Goal: Task Accomplishment & Management: Use online tool/utility

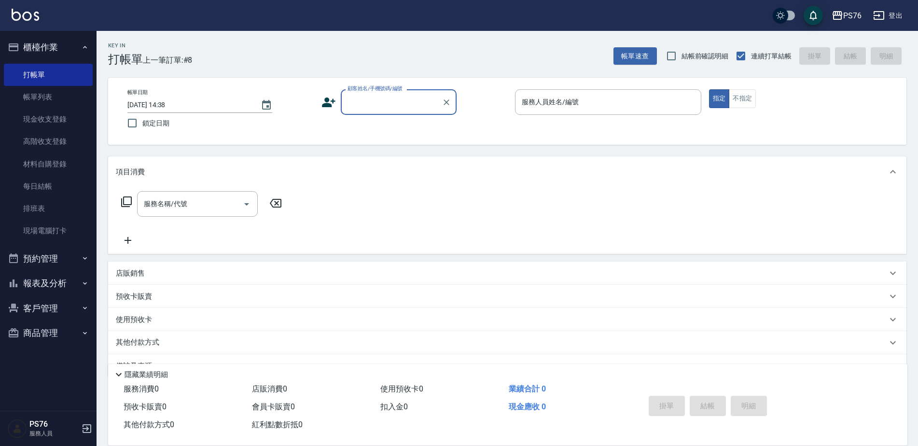
scroll to position [24, 0]
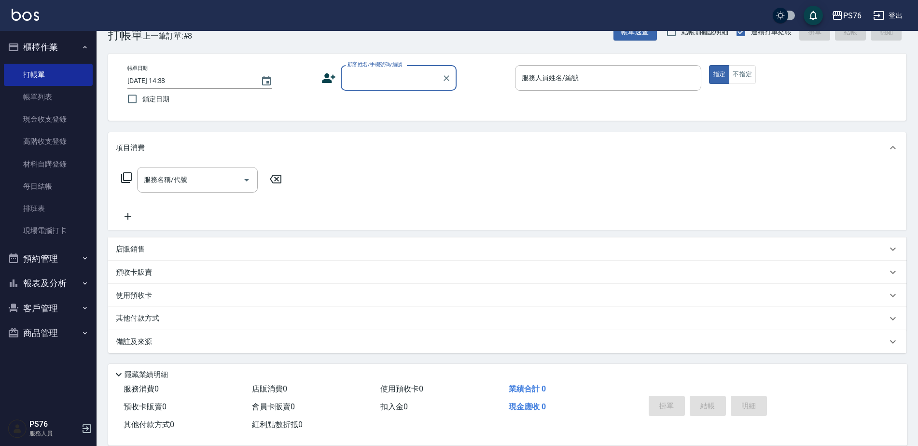
click at [374, 80] on input "顧客姓名/手機號碼/編號" at bounding box center [391, 77] width 93 height 17
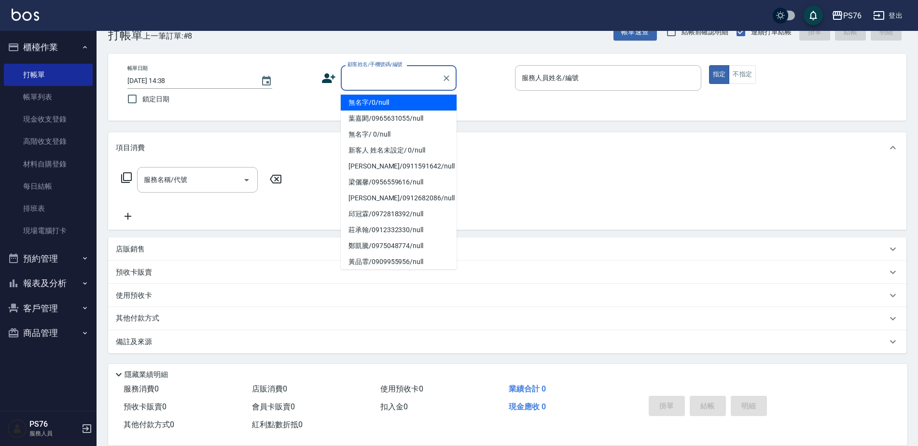
type input "無名字/0/null"
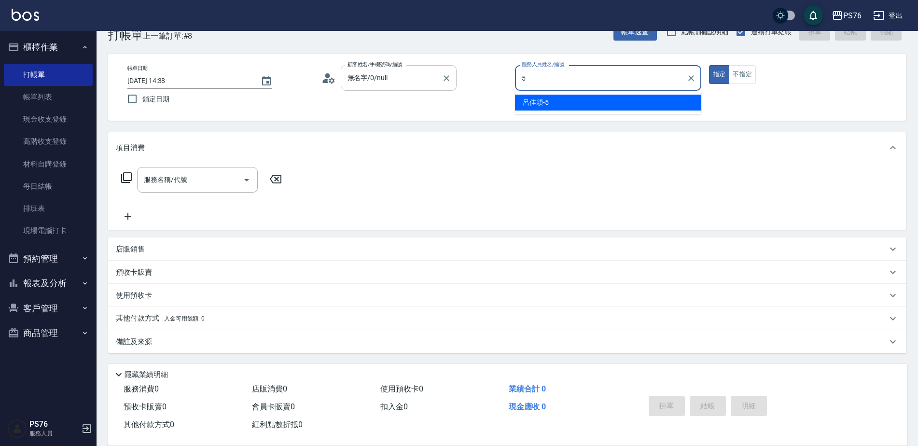
type input "呂佳穎-5"
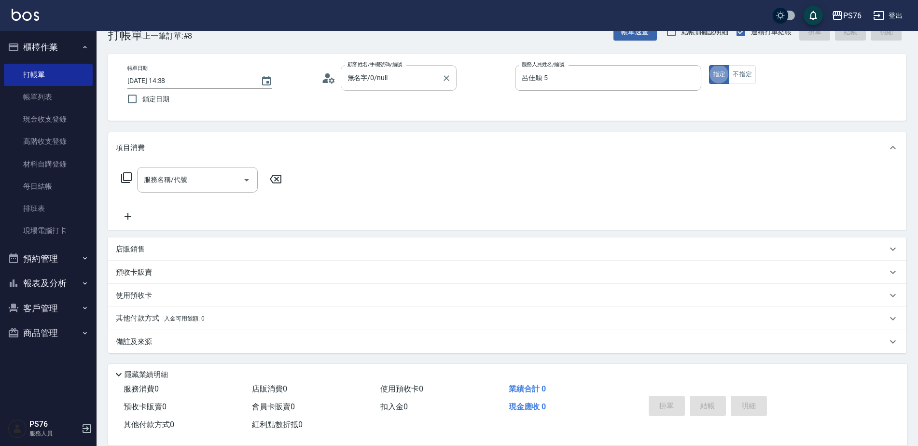
type button "true"
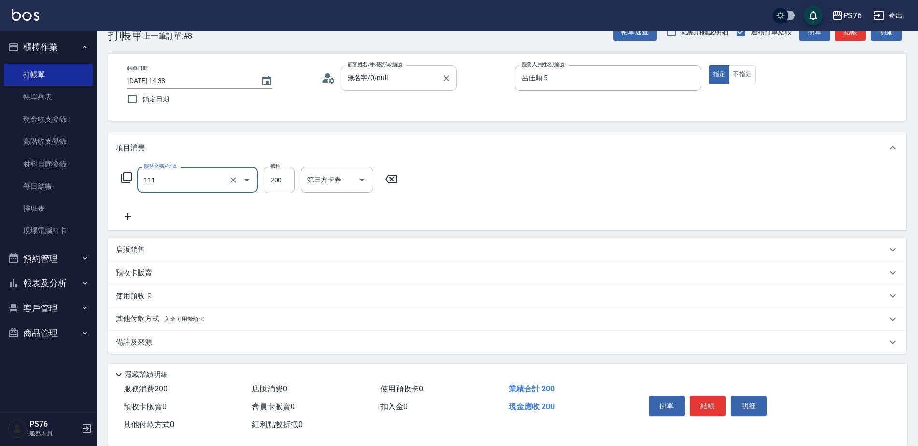
type input "200(111)"
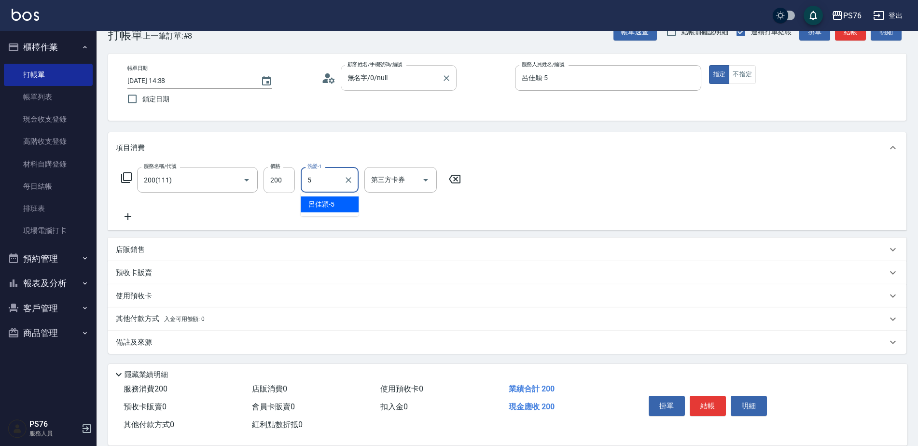
type input "呂佳穎-5"
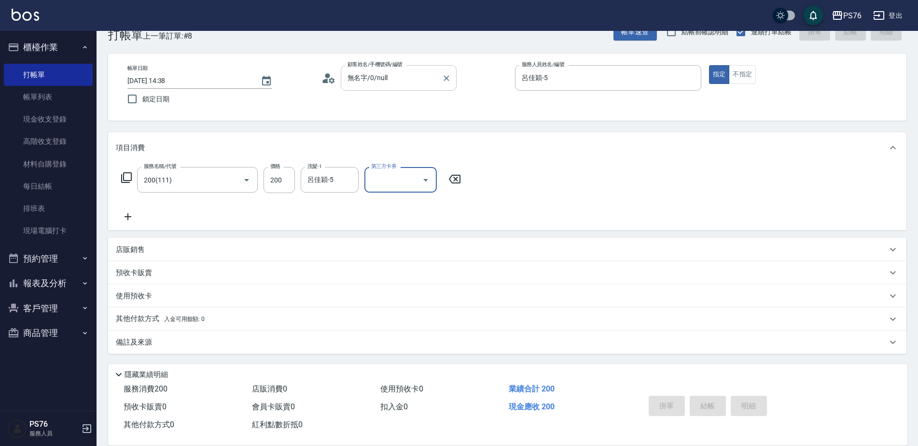
type input "[DATE] 16:26"
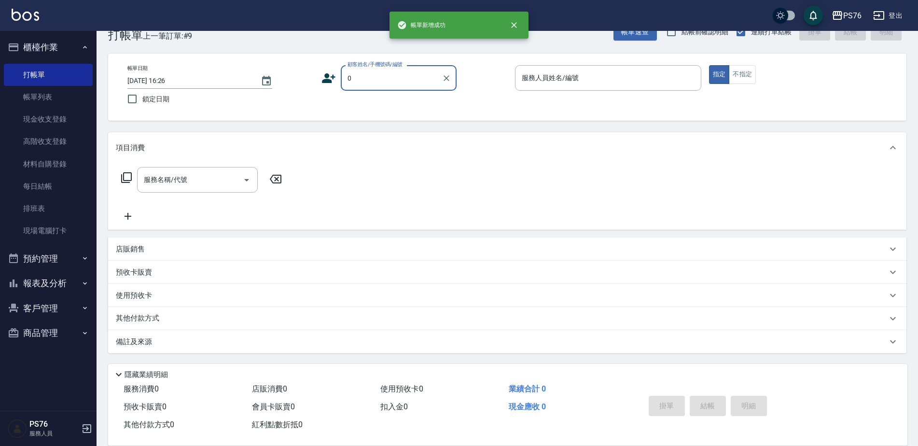
type input "無名字/0/null"
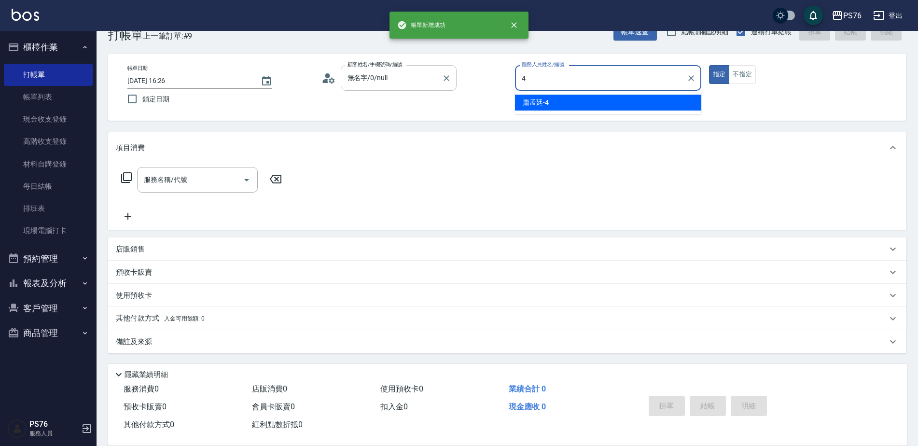
type input "蕭孟廷-4"
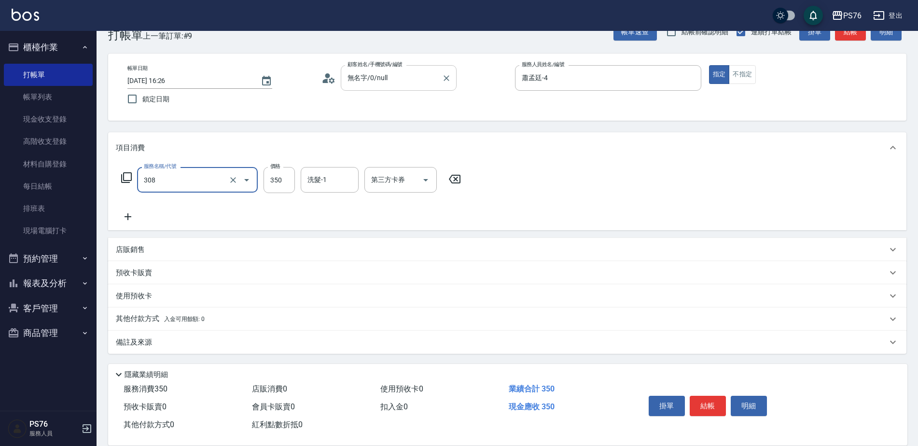
type input "洗+剪(308)"
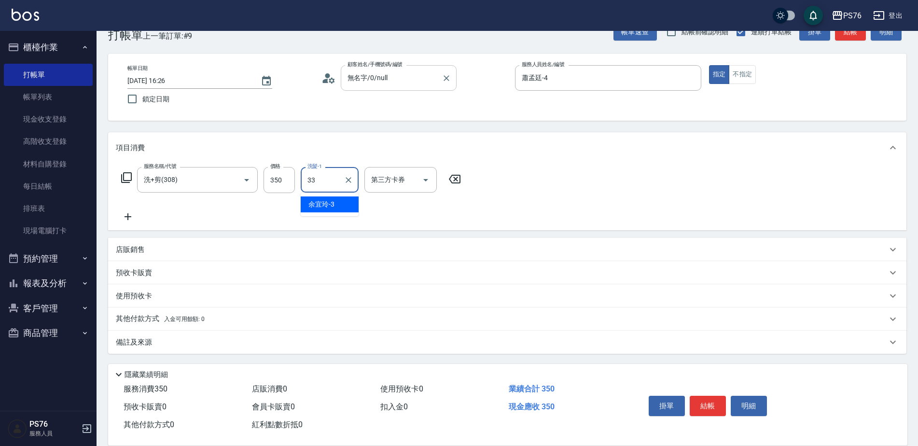
type input "[PERSON_NAME]33"
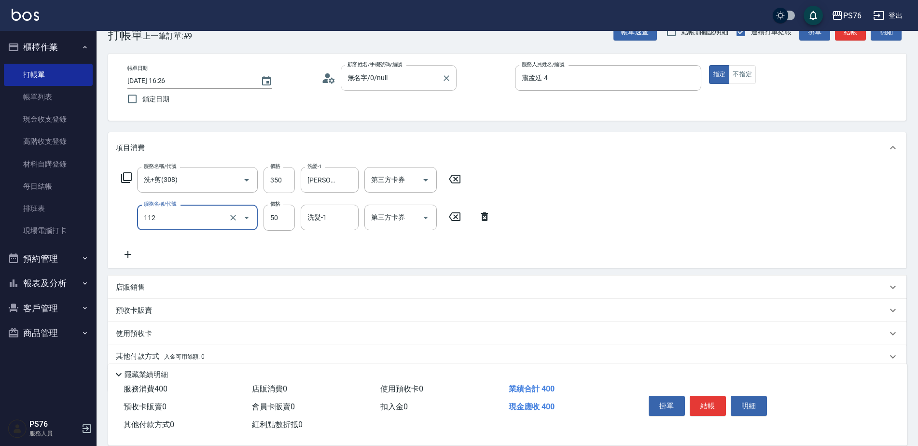
type input "精油50(112)"
type input "[PERSON_NAME]33"
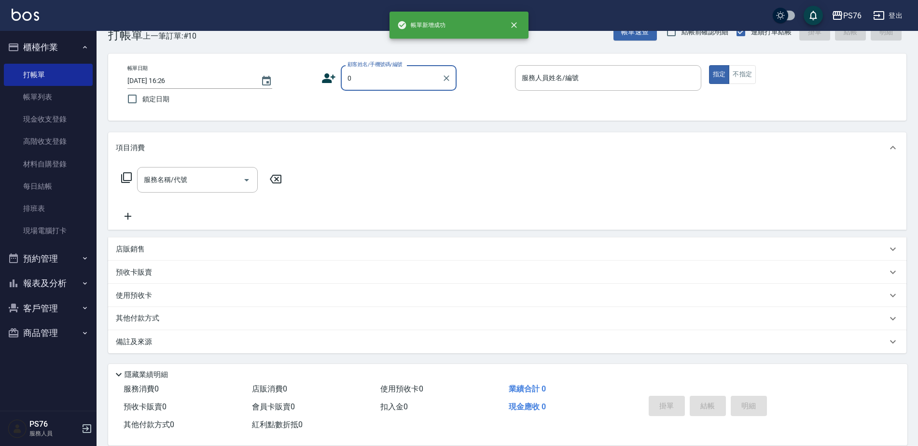
type input "無名字/0/null"
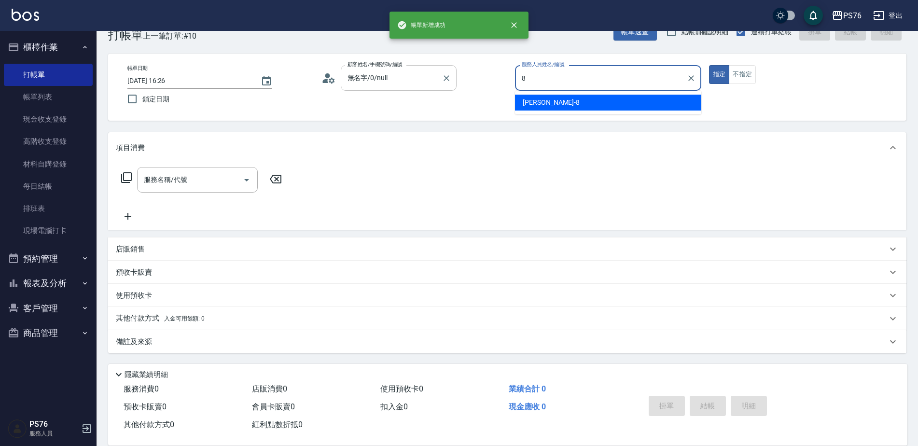
type input "[PERSON_NAME]-8"
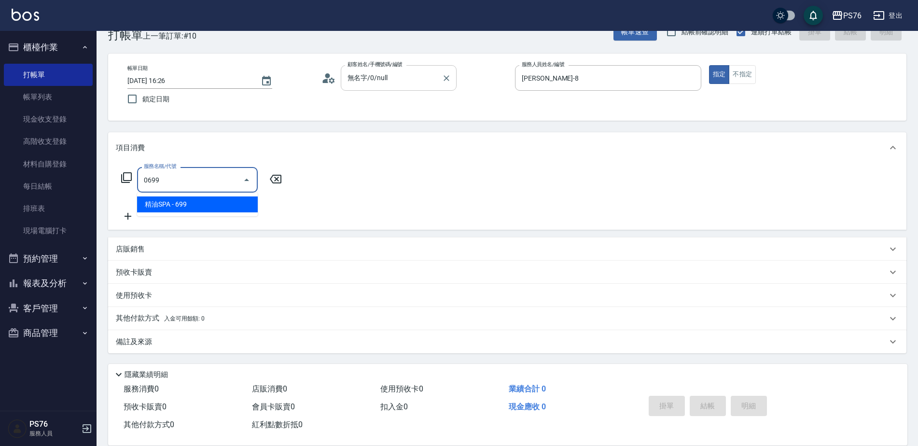
type input "精油SPA(0699)"
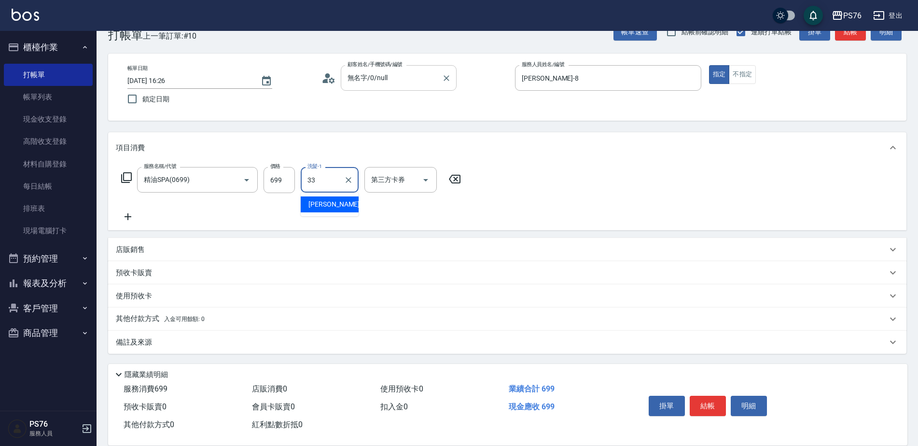
type input "[PERSON_NAME]33"
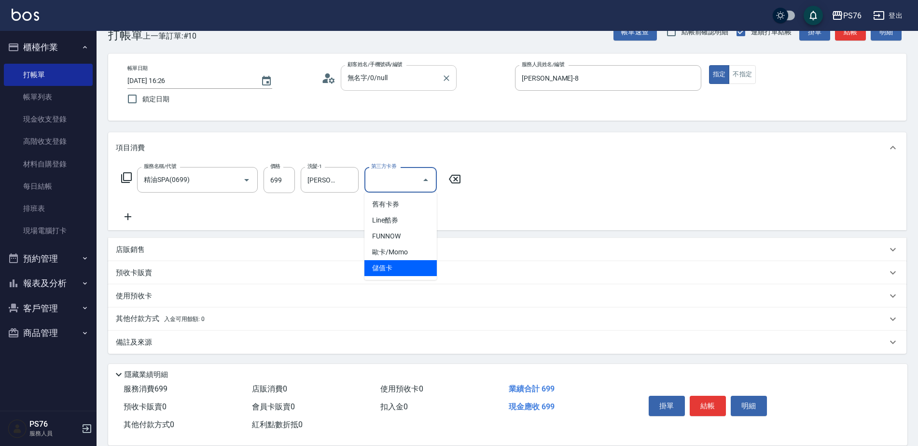
type input "儲值卡"
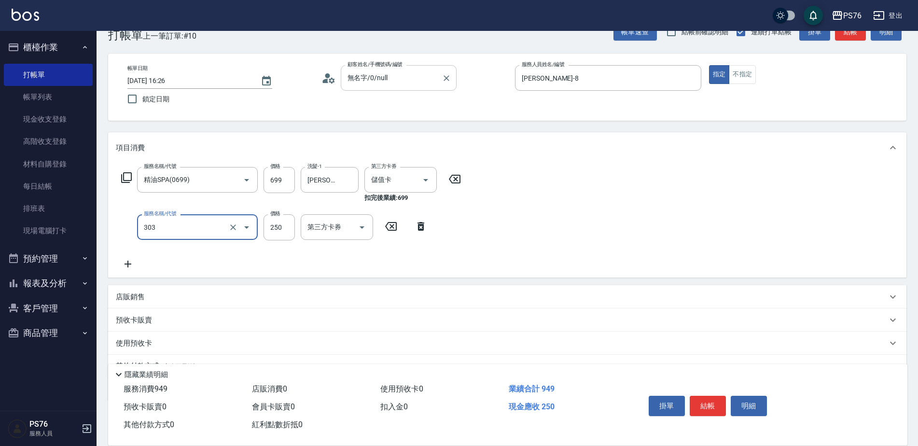
type input "剪髮(303)"
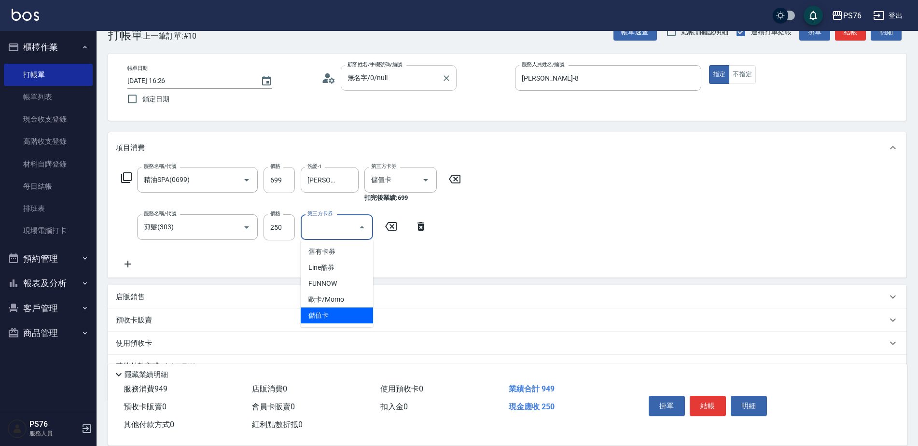
type input "儲值卡"
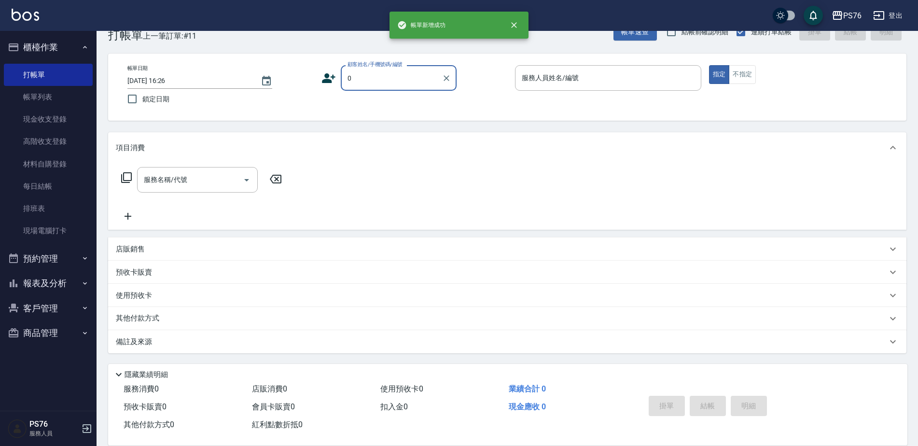
type input "無名字/0/null"
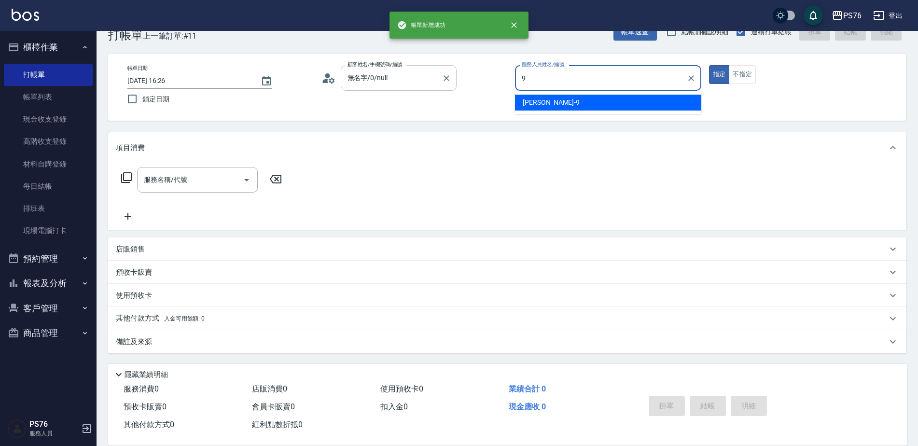
type input "[PERSON_NAME]-9"
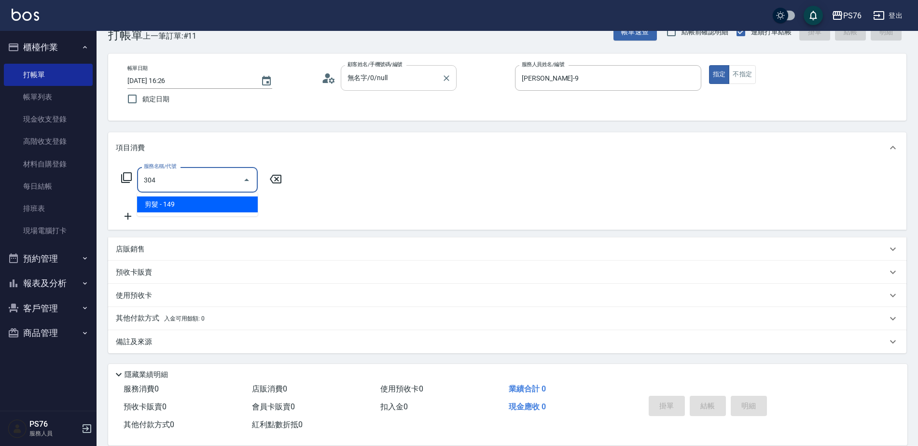
type input "剪髮(304)"
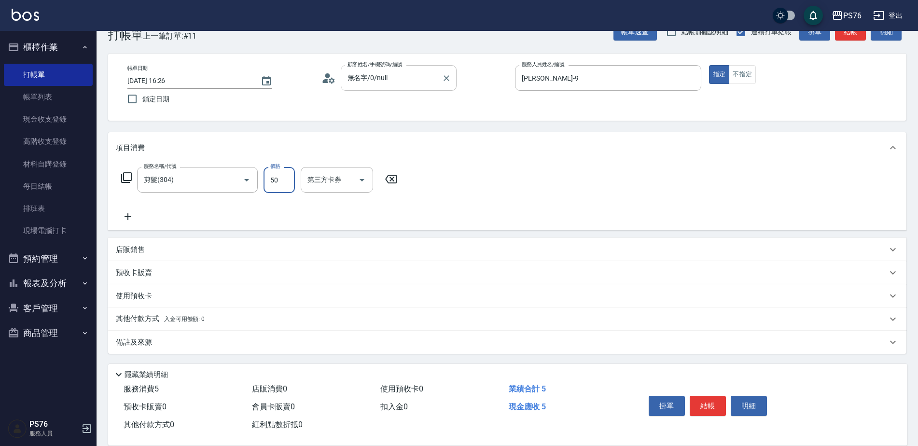
type input "50"
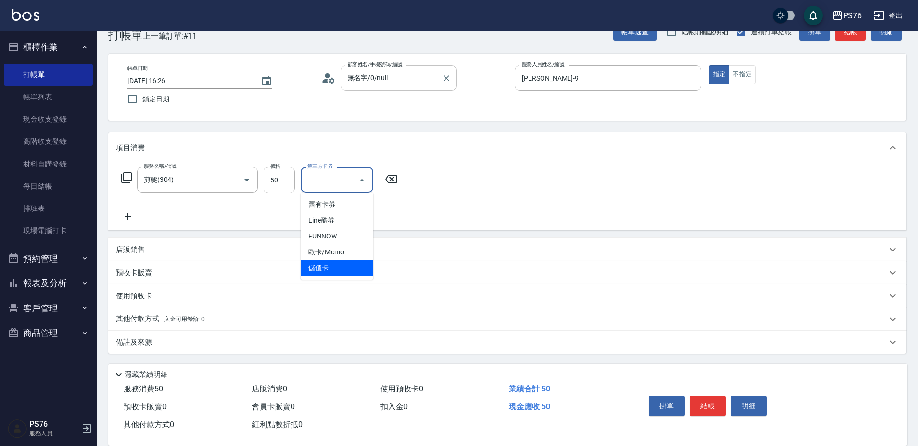
type input "儲值卡"
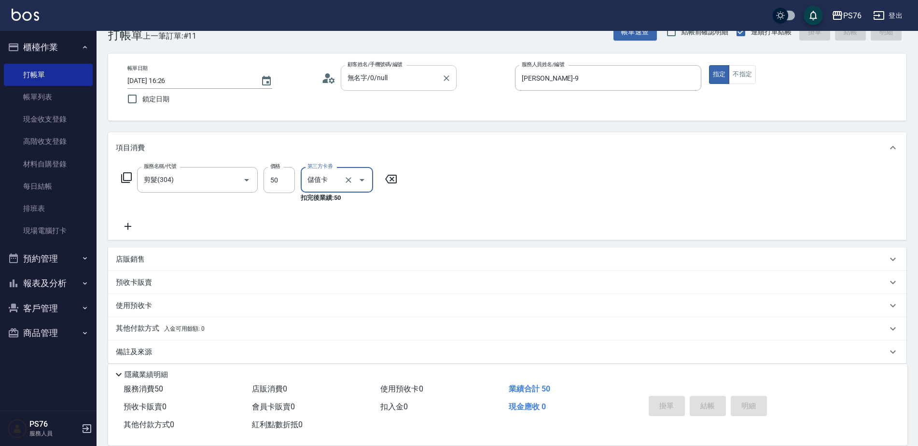
type input "[DATE] 16:27"
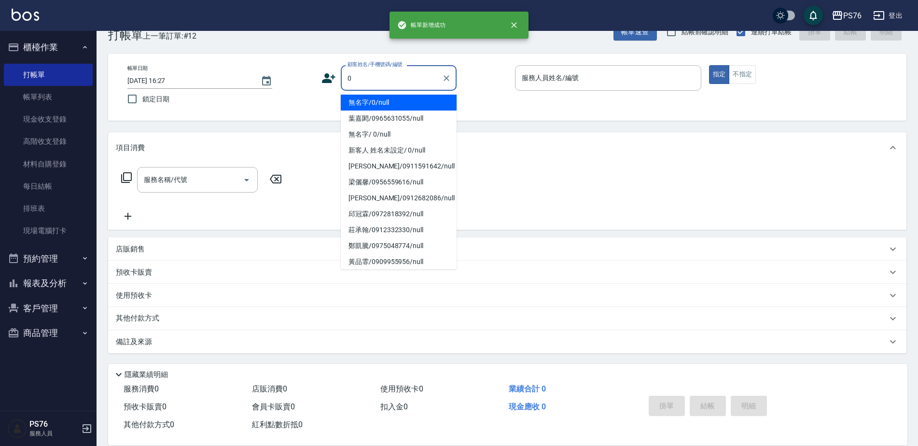
type input "無名字/0/null"
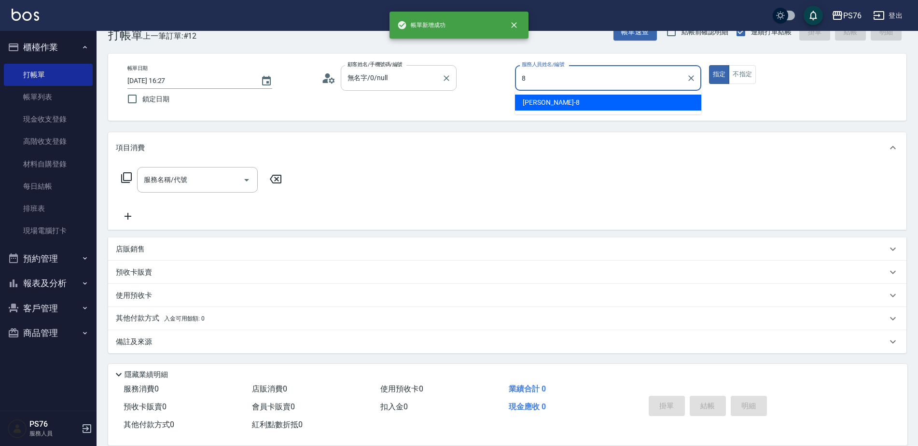
type input "[PERSON_NAME]-8"
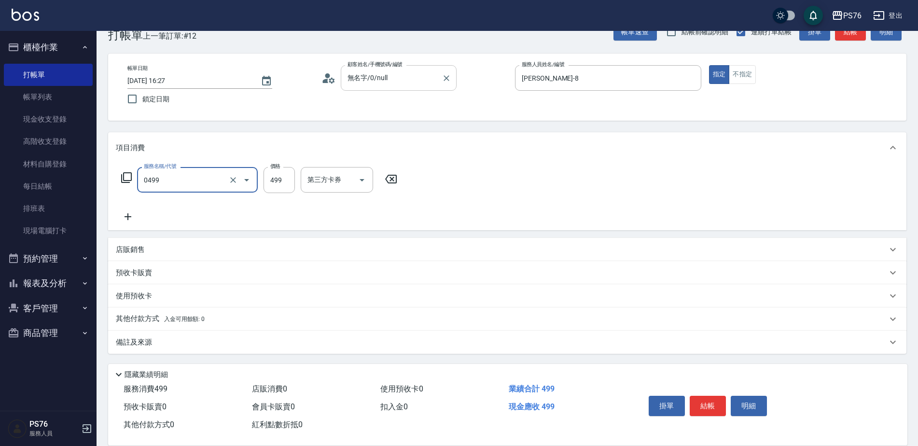
type input "[PERSON_NAME]499(0499)"
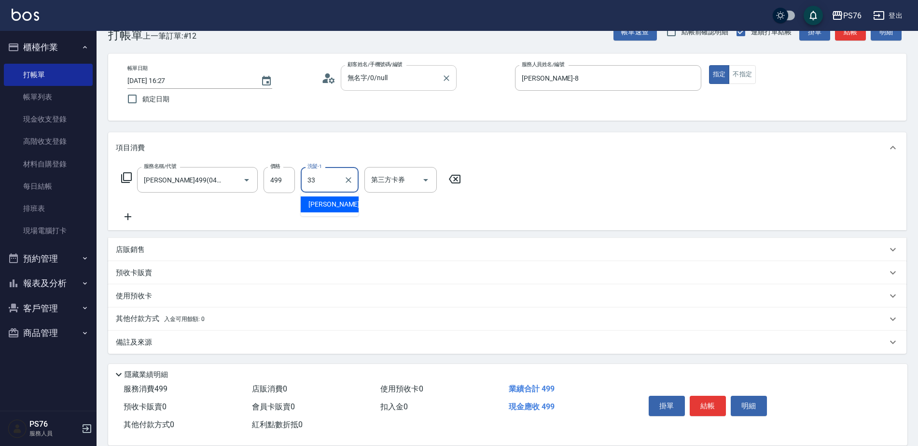
type input "[PERSON_NAME]33"
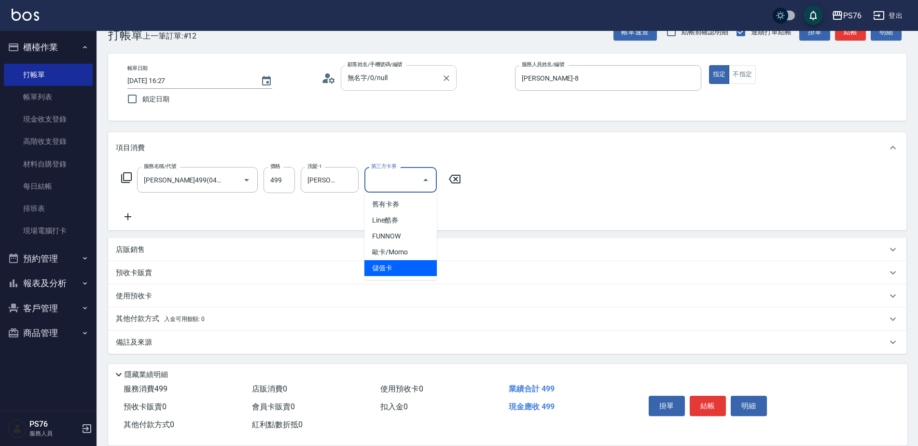
type input "儲值卡"
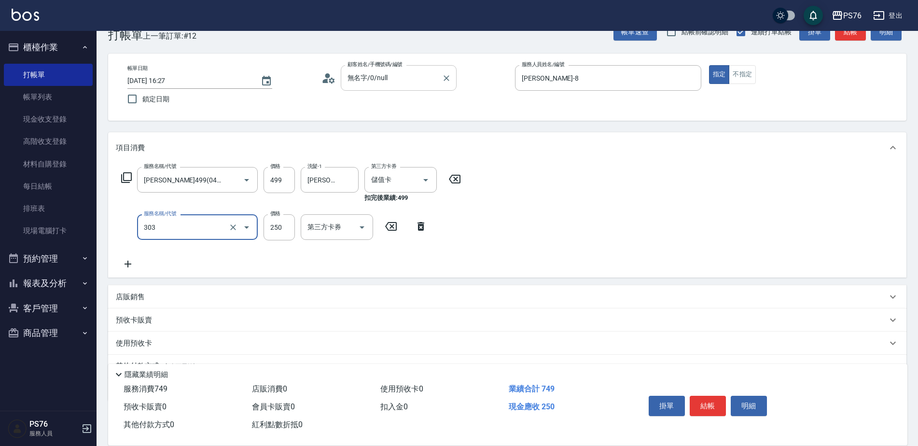
type input "剪髮(303)"
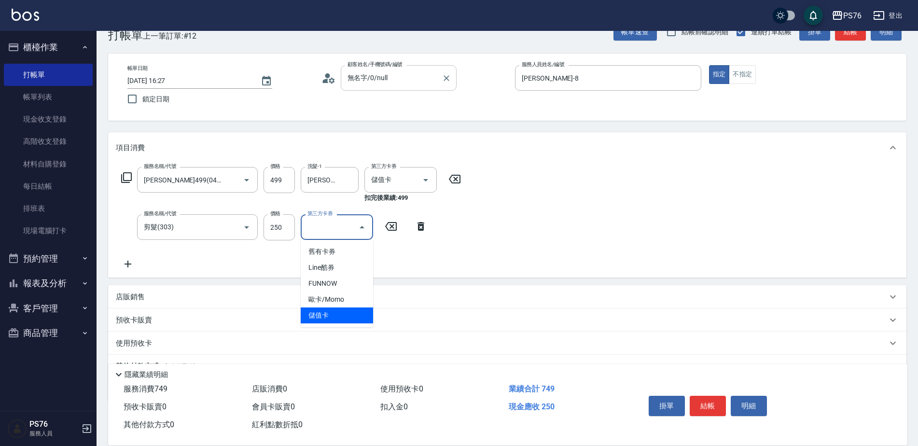
type input "儲值卡"
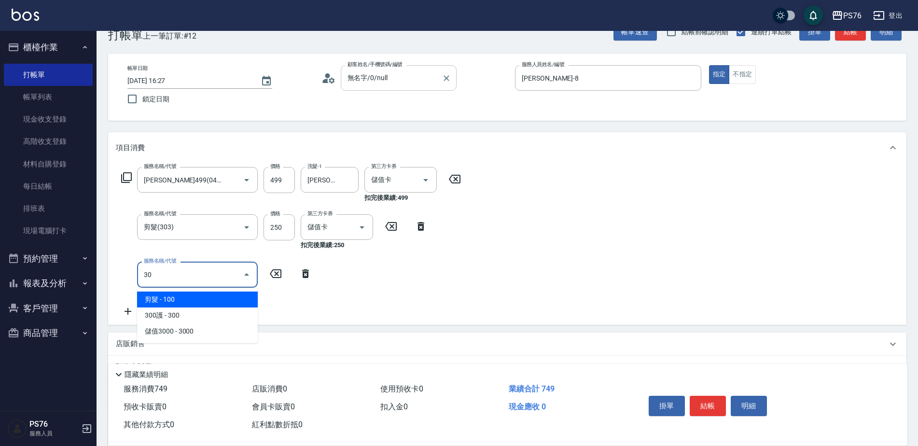
type input "3"
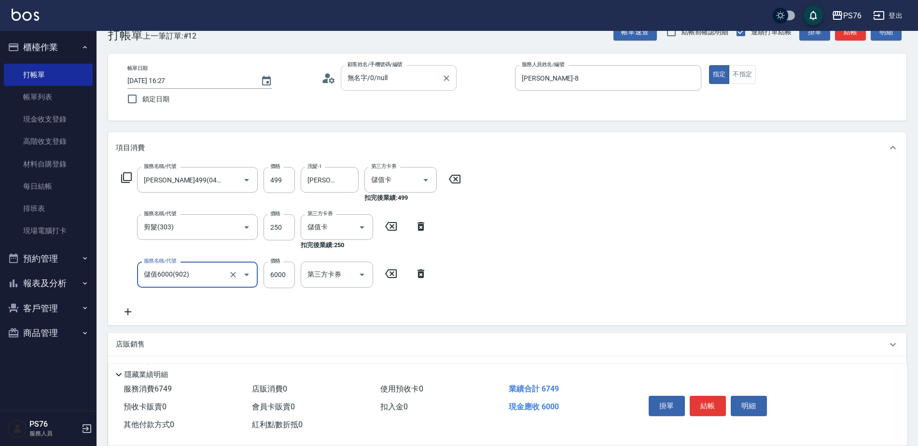
type input "儲值6000(902)"
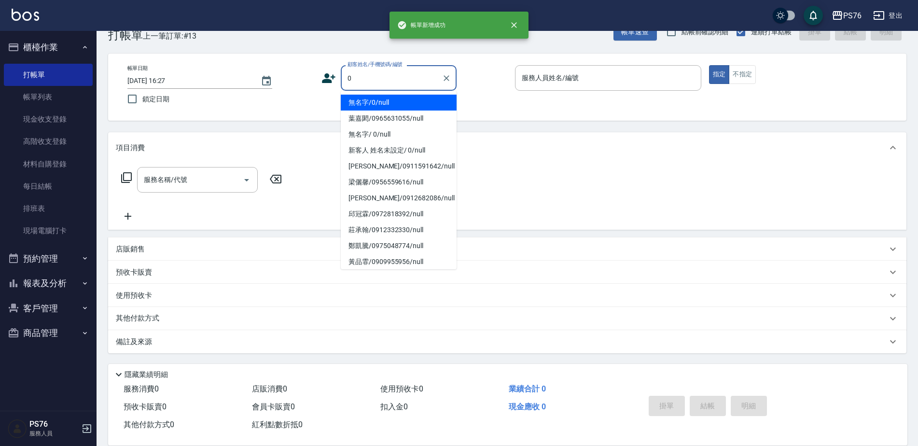
type input "無名字/0/null"
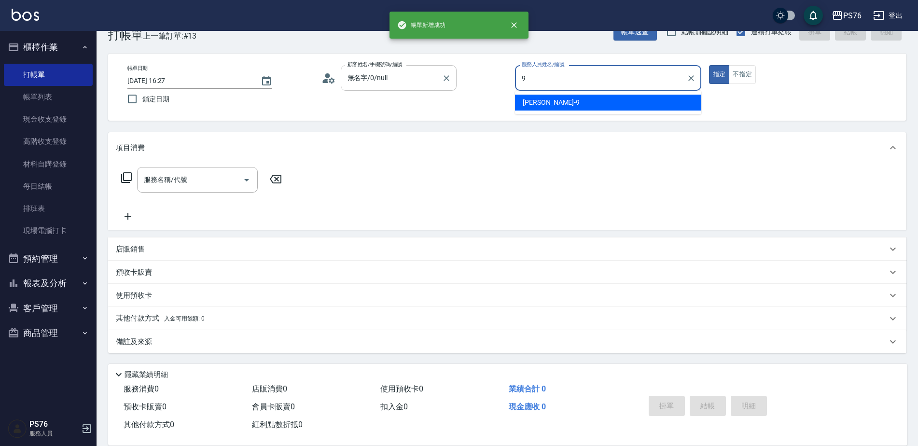
type input "[PERSON_NAME]-9"
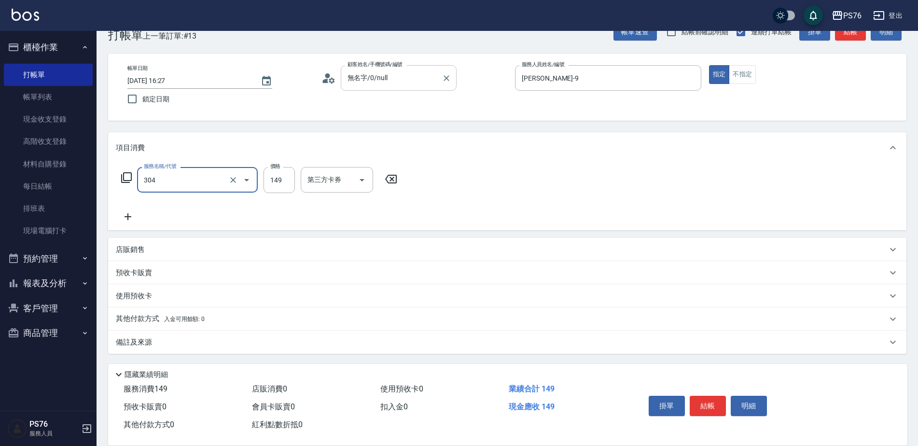
type input "剪髮(304)"
click at [265, 189] on input "149" at bounding box center [278, 180] width 31 height 26
type input "50"
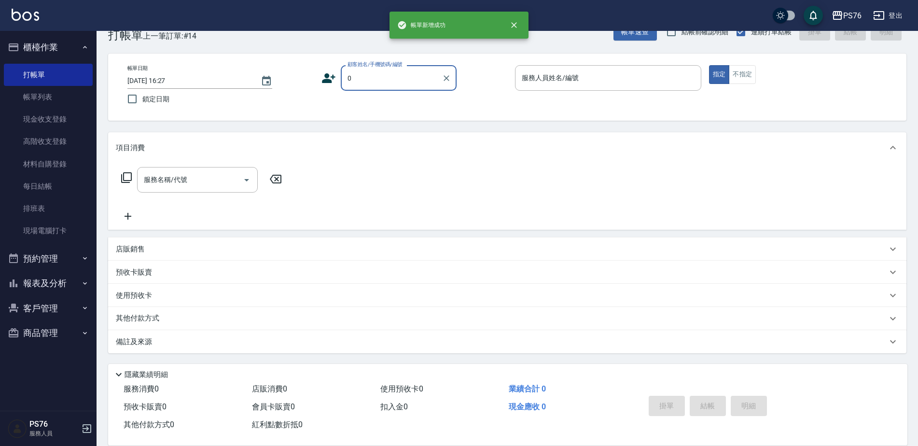
type input "無名字/0/null"
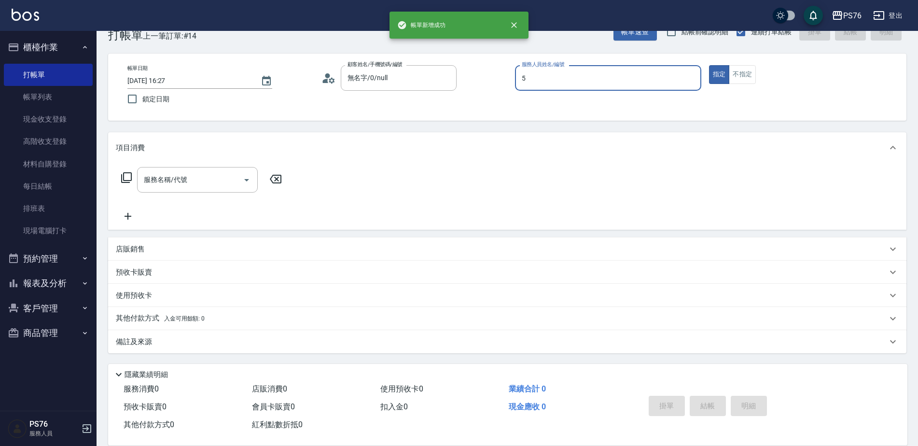
type input "呂佳穎-5"
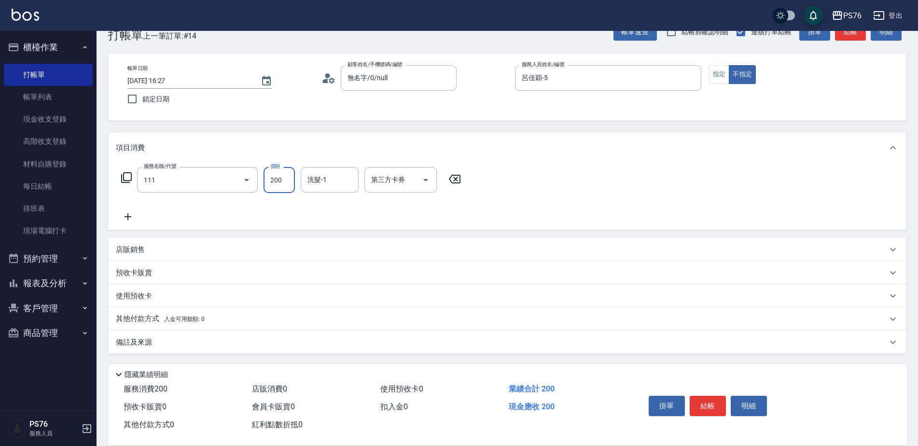
type input "200(111)"
type input "[PERSON_NAME]33"
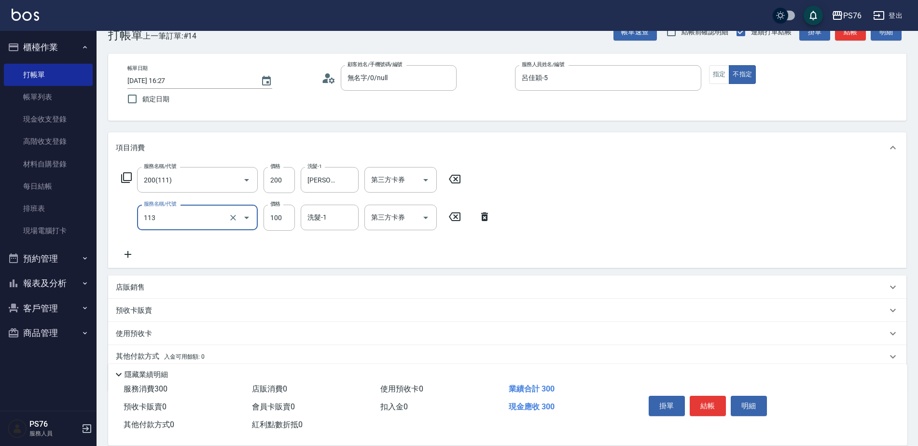
type input "瞬護100(113)"
type input "[PERSON_NAME]33"
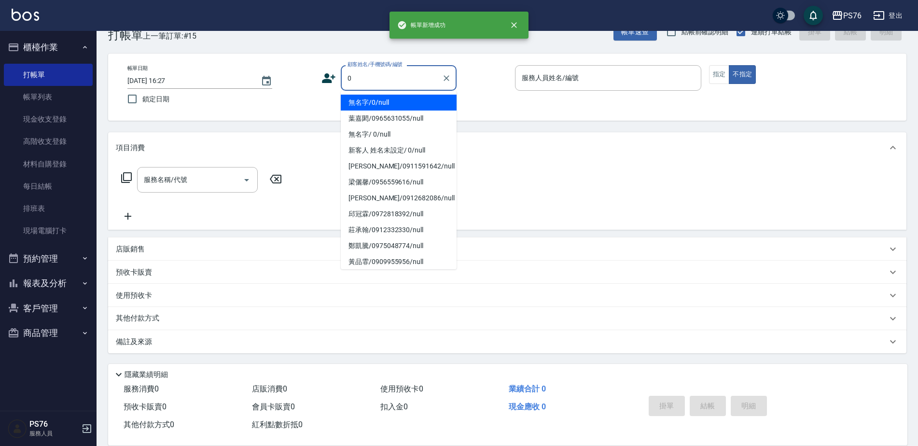
type input "無名字/0/null"
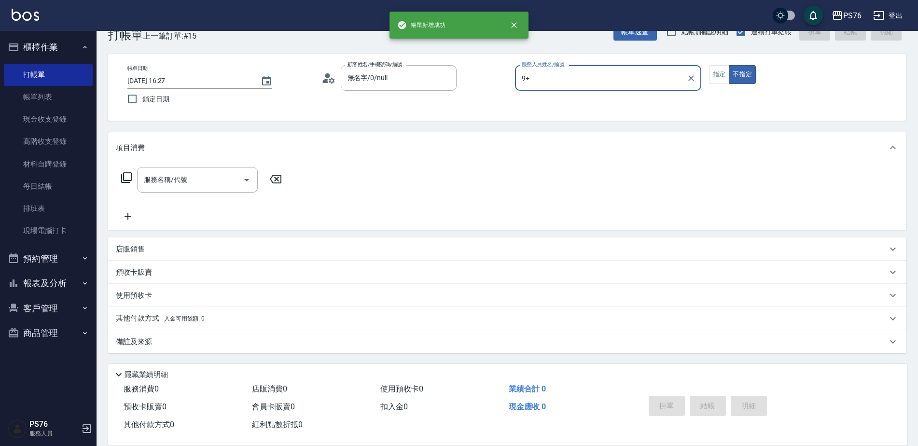
type input "9+"
click at [729, 65] on button "不指定" at bounding box center [742, 74] width 27 height 19
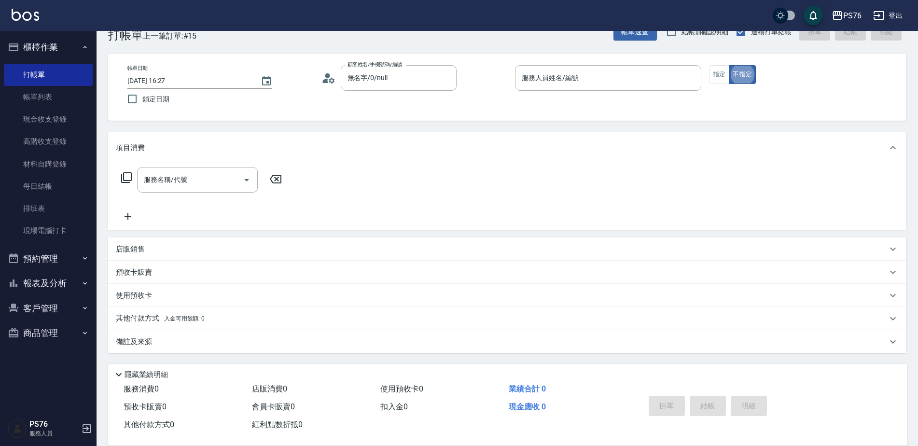
type button "false"
click at [519, 74] on input "服務人員姓名/編號" at bounding box center [608, 77] width 178 height 17
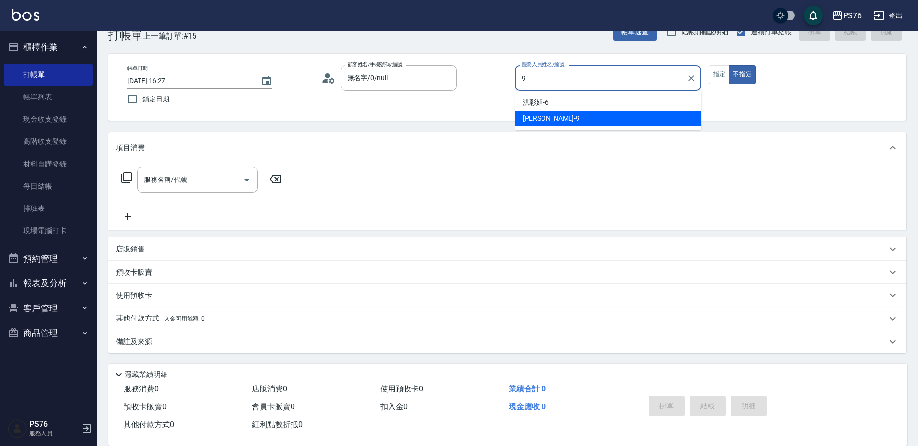
type input "[PERSON_NAME]-9"
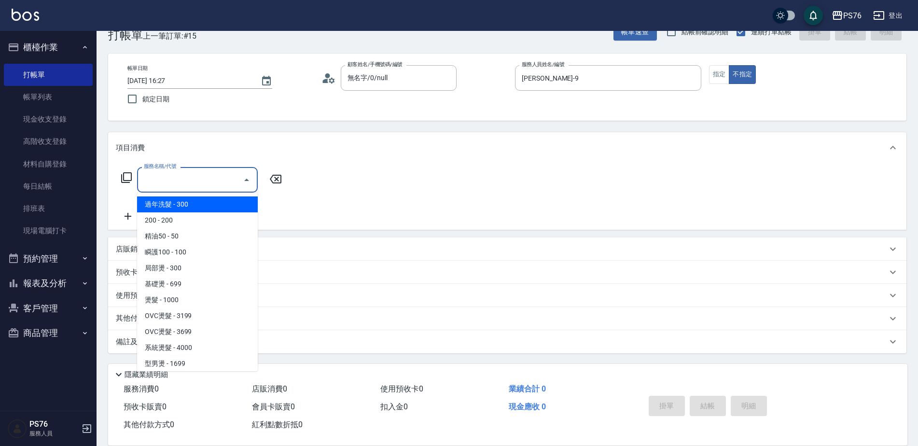
click at [182, 180] on input "服務名稱/代號" at bounding box center [189, 179] width 97 height 17
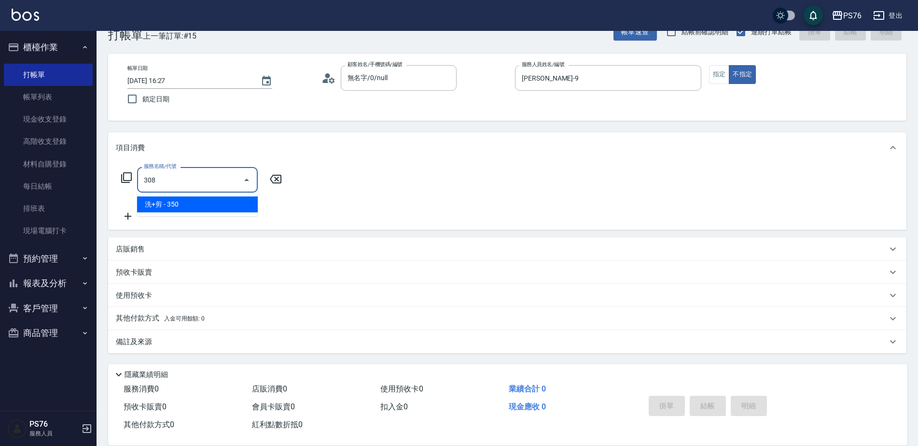
type input "洗+剪(308)"
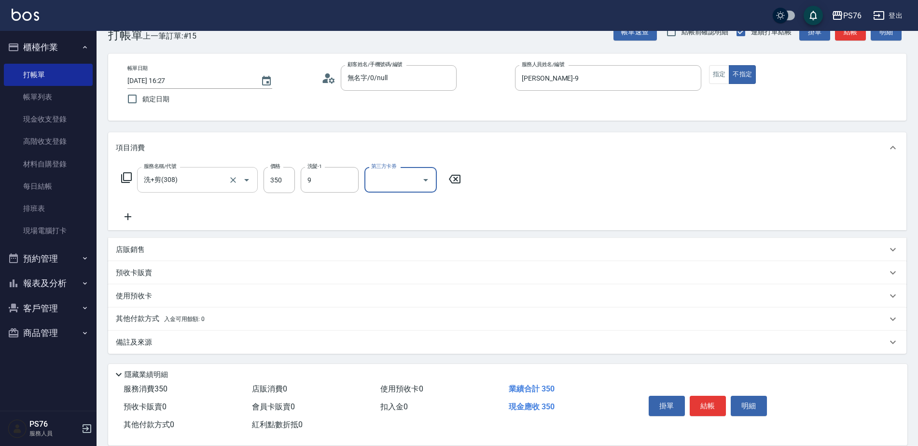
type input "[PERSON_NAME]-9"
type input "儲值卡"
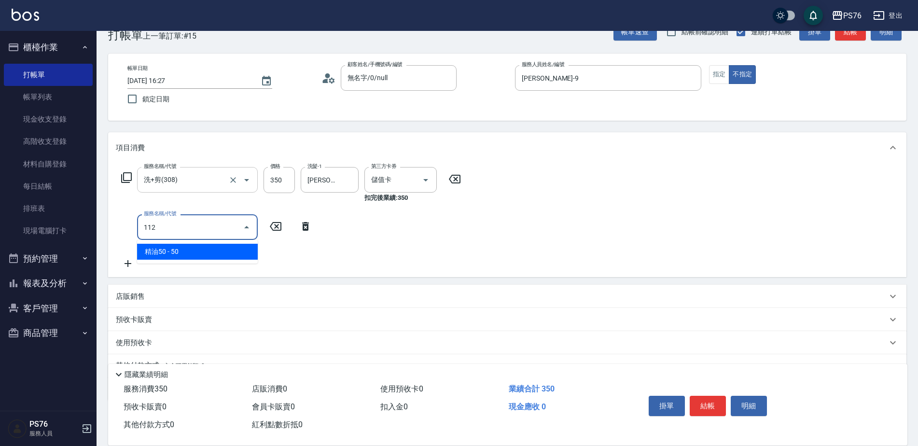
type input "精油50(112)"
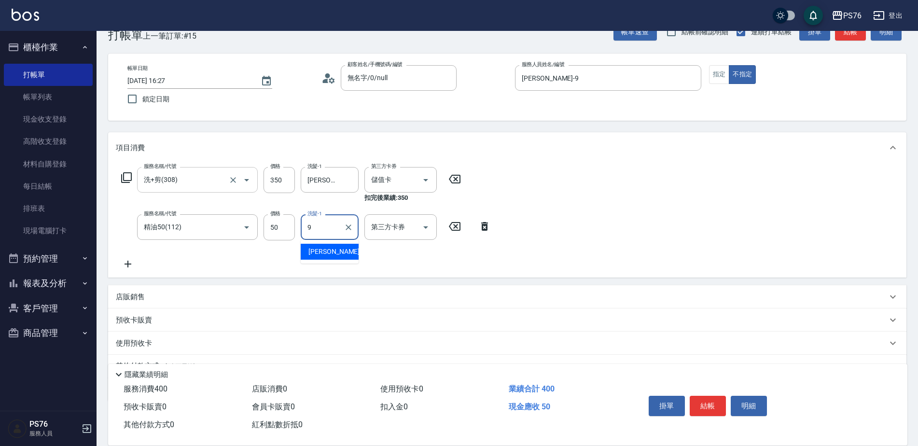
type input "[PERSON_NAME]-9"
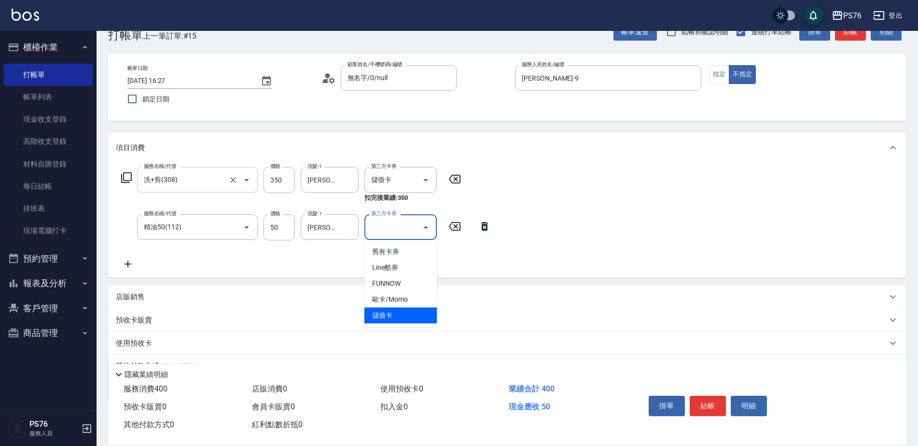
type input "儲值卡"
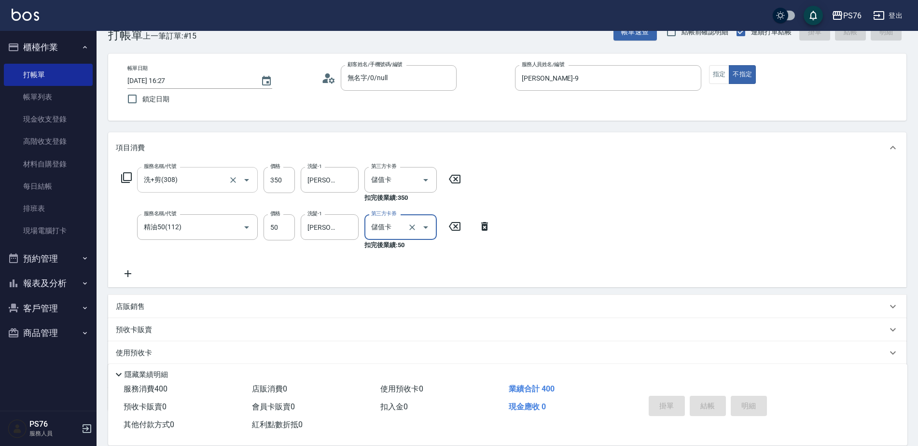
type input "[DATE] 16:28"
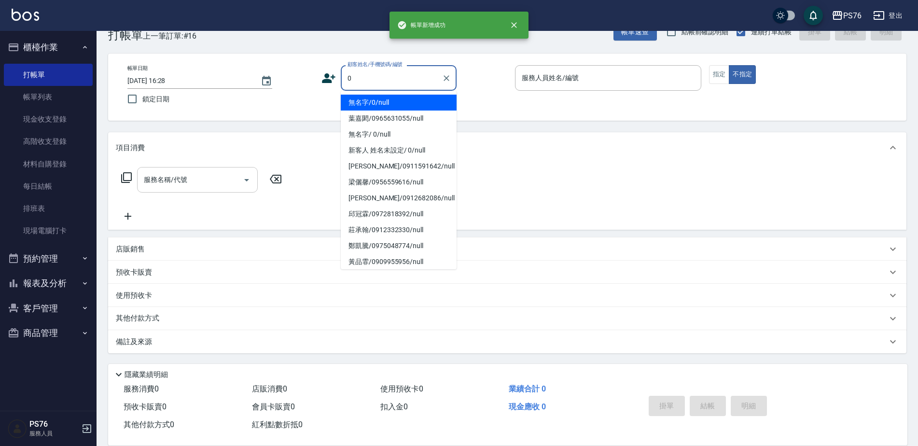
type input "無名字/0/null"
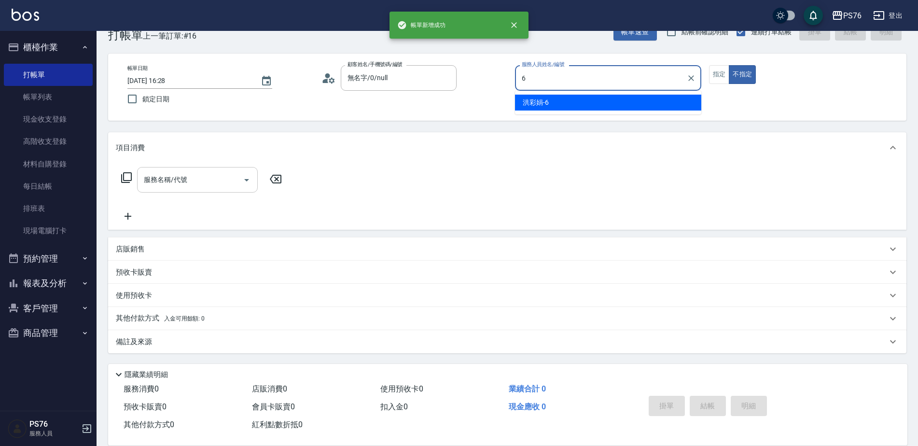
type input "洪彩娟-6"
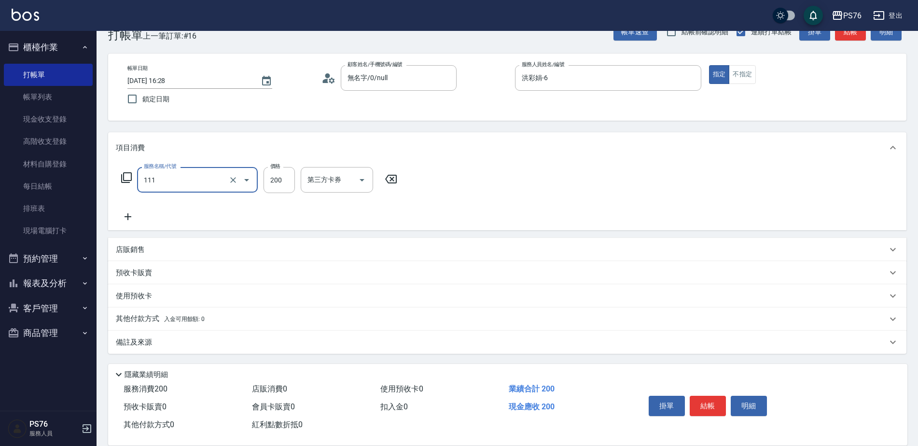
type input "200(111)"
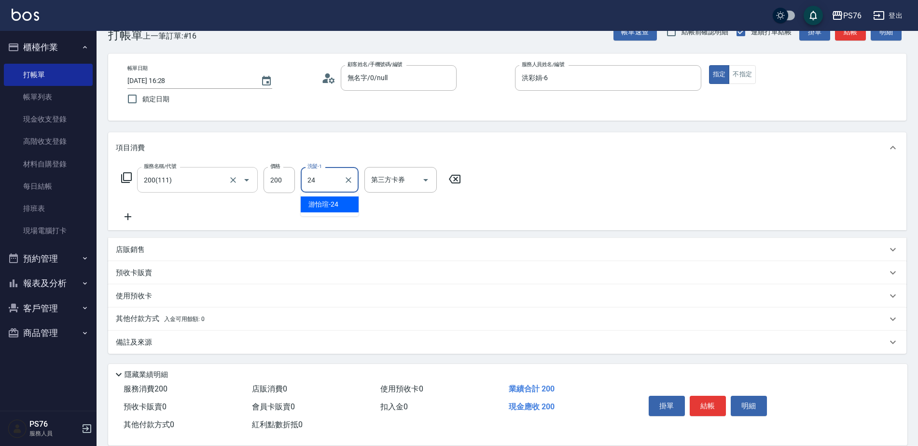
type input "游怡瑄-24"
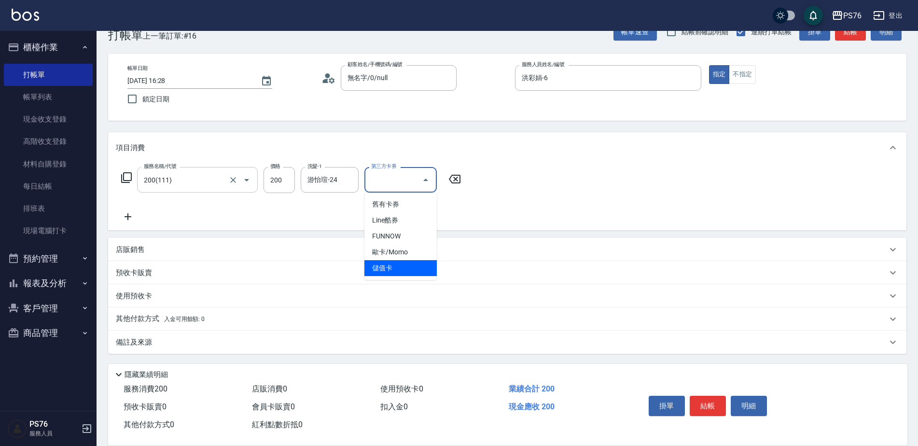
type input "儲值卡"
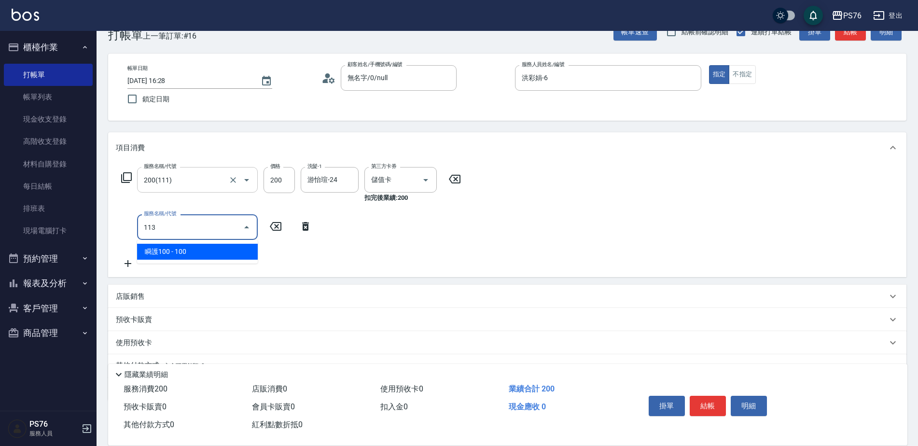
type input "瞬護100(113)"
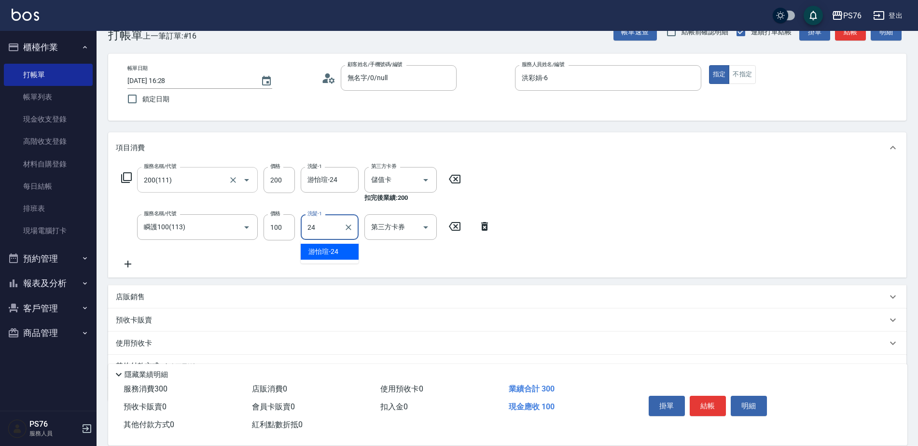
type input "游怡瑄-24"
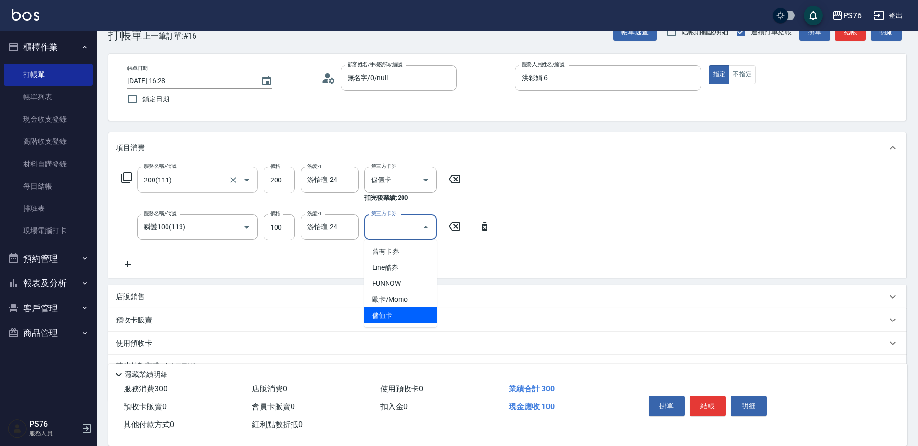
type input "儲值卡"
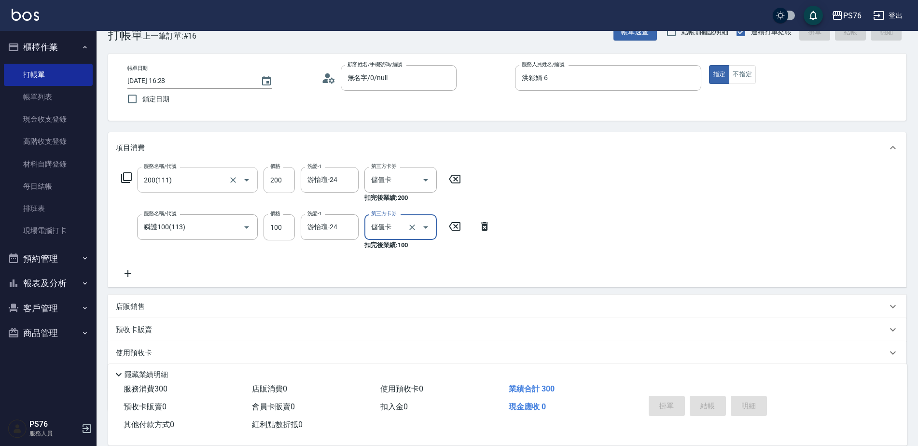
type input "[DATE] 16:29"
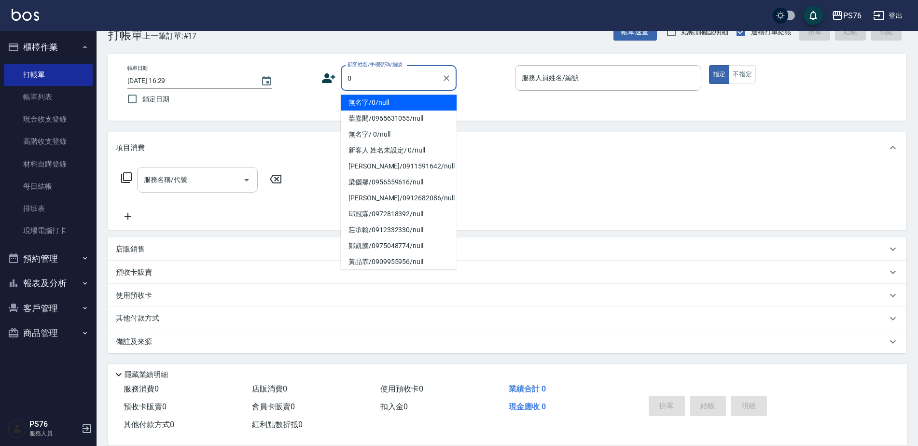
type input "無名字/0/null"
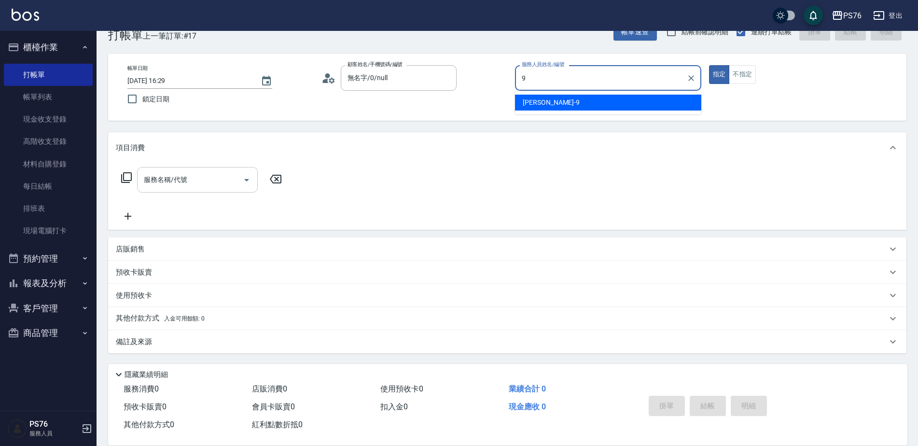
type input "[PERSON_NAME]-9"
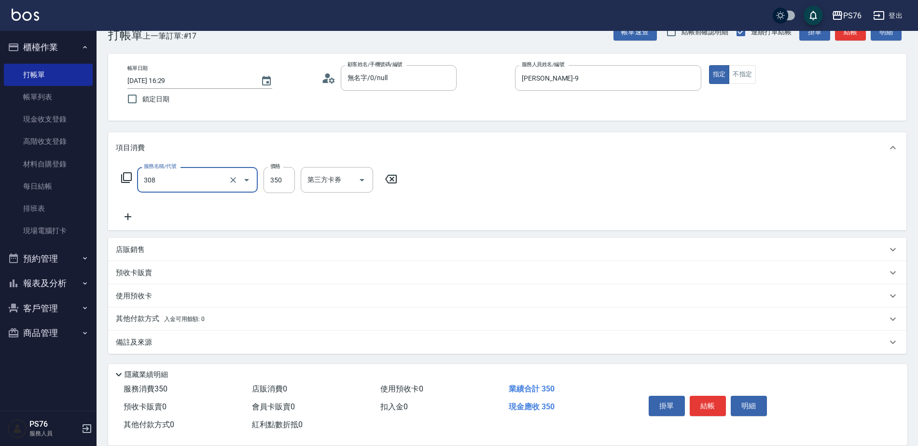
type input "洗+剪(308)"
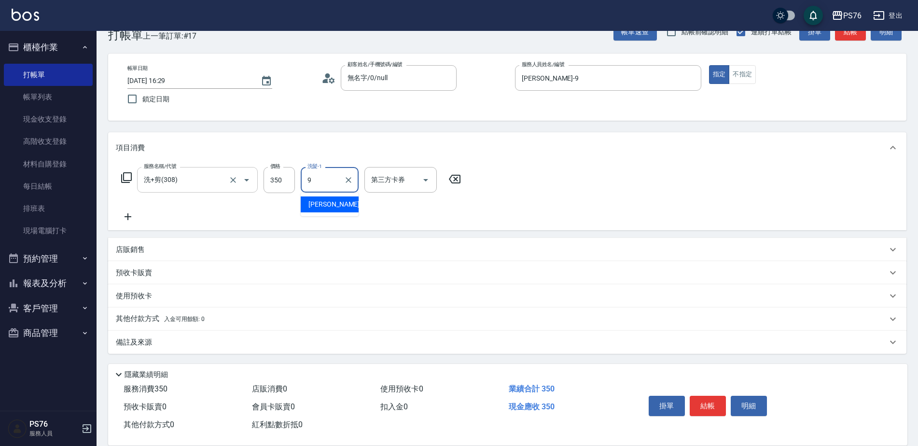
type input "[PERSON_NAME]-9"
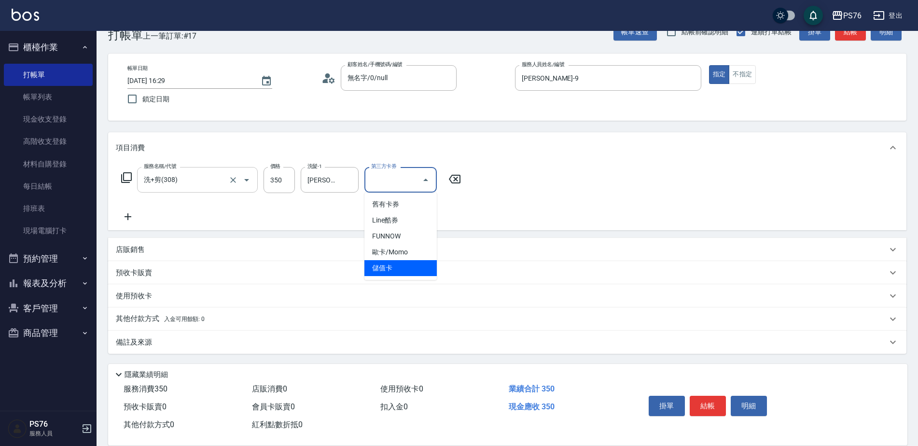
type input "儲值卡"
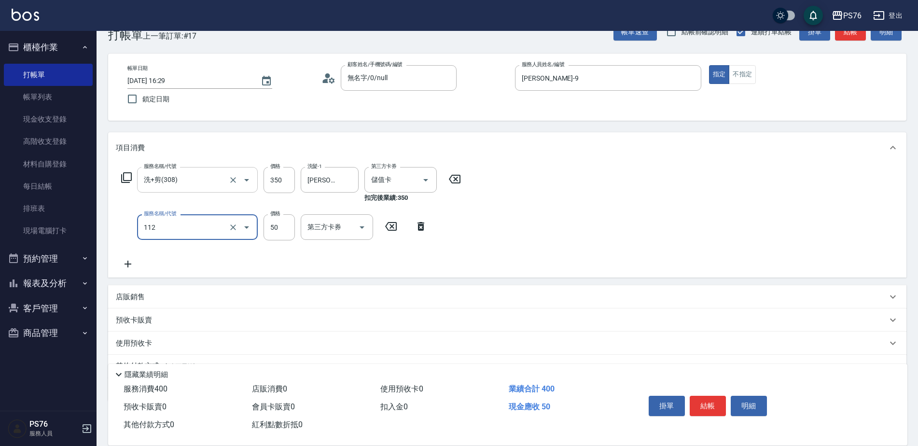
type input "精油50(112)"
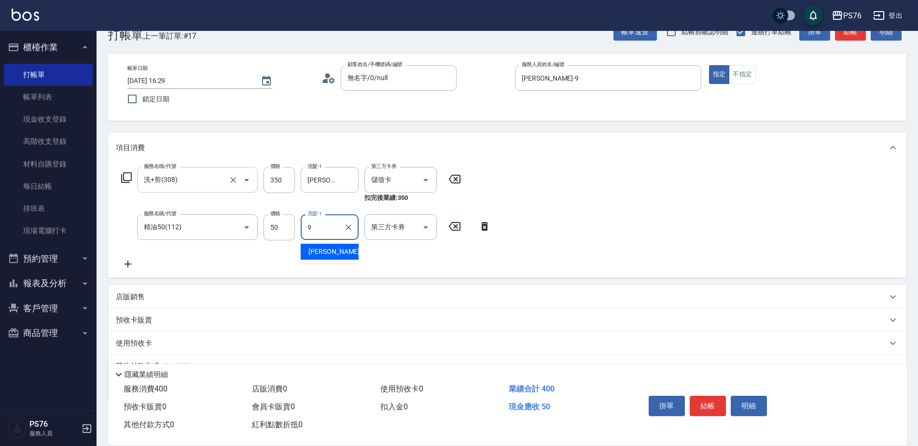
type input "[PERSON_NAME]-9"
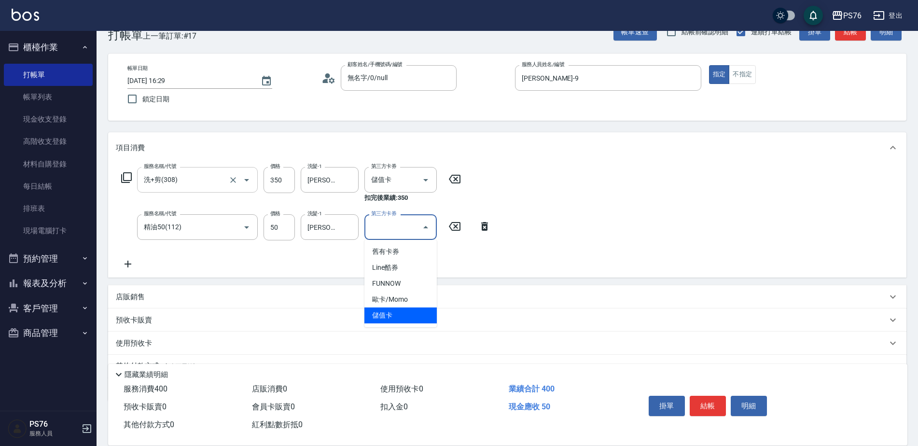
type input "儲值卡"
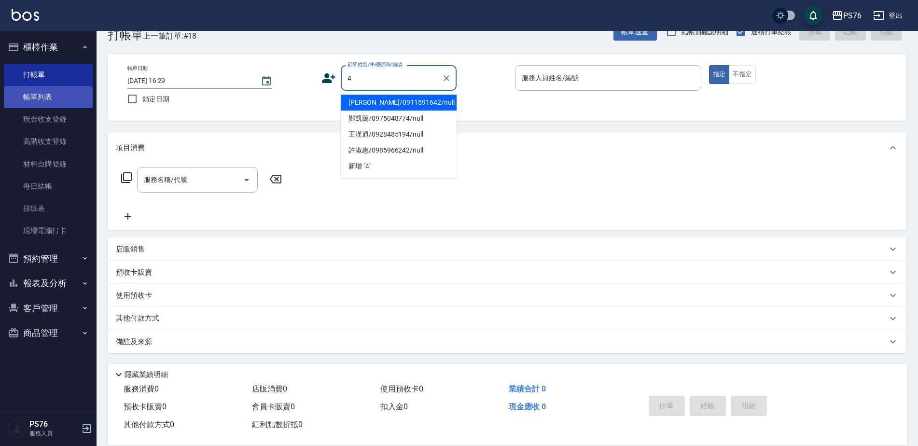
type input "[PERSON_NAME]/0911591642/null"
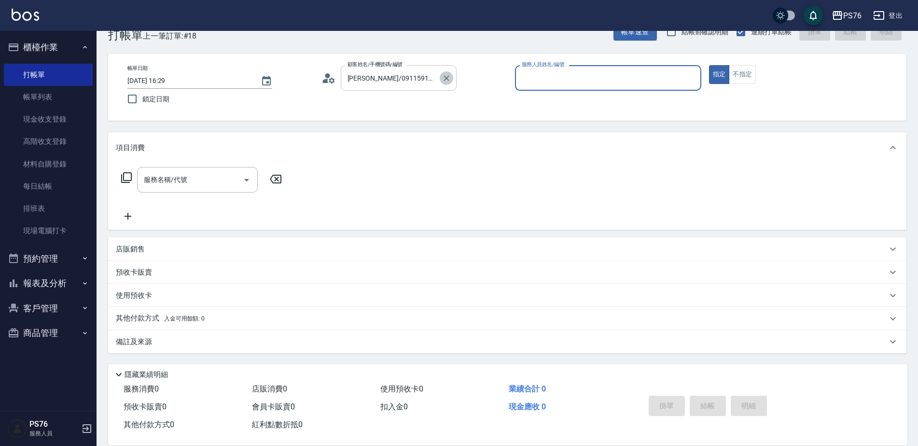
click at [443, 78] on icon "Clear" at bounding box center [447, 78] width 10 height 10
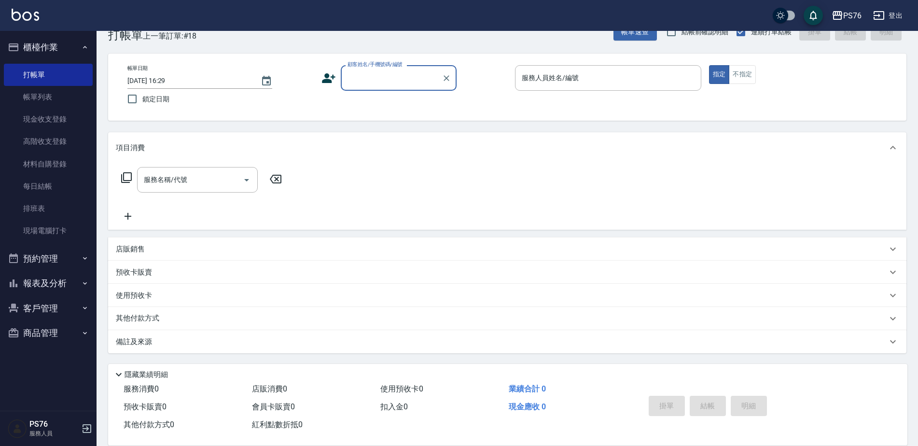
click at [433, 77] on input "顧客姓名/手機號碼/編號" at bounding box center [391, 77] width 93 height 17
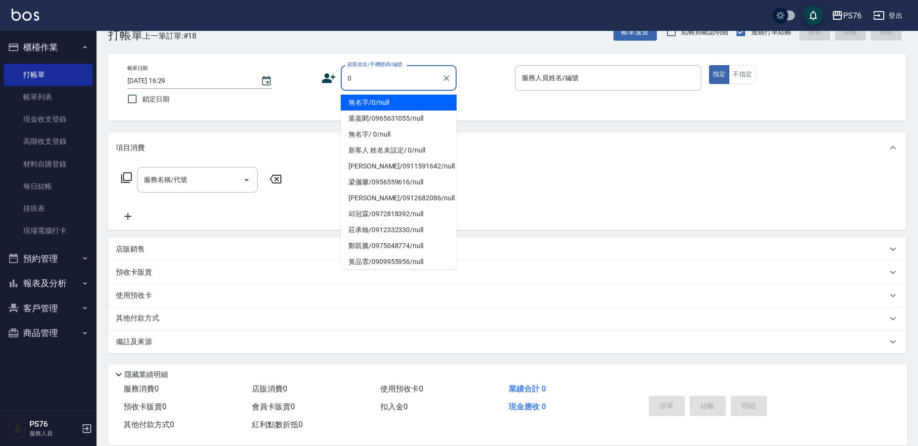
type input "無名字/0/null"
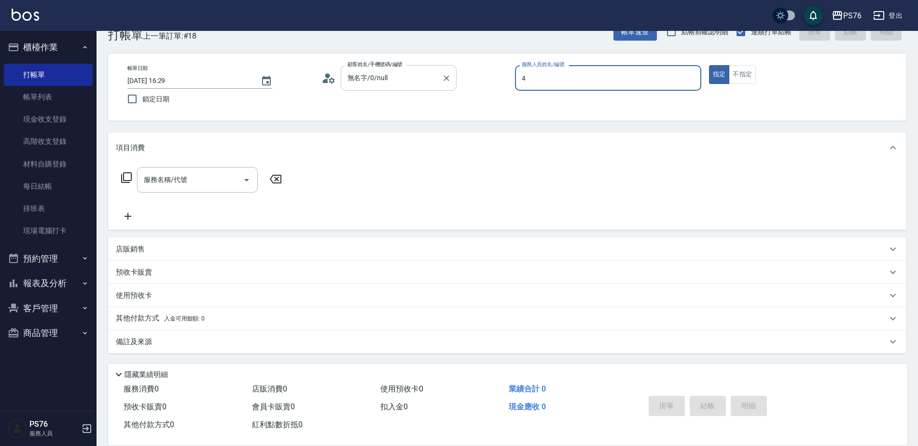
type input "蕭孟廷-4"
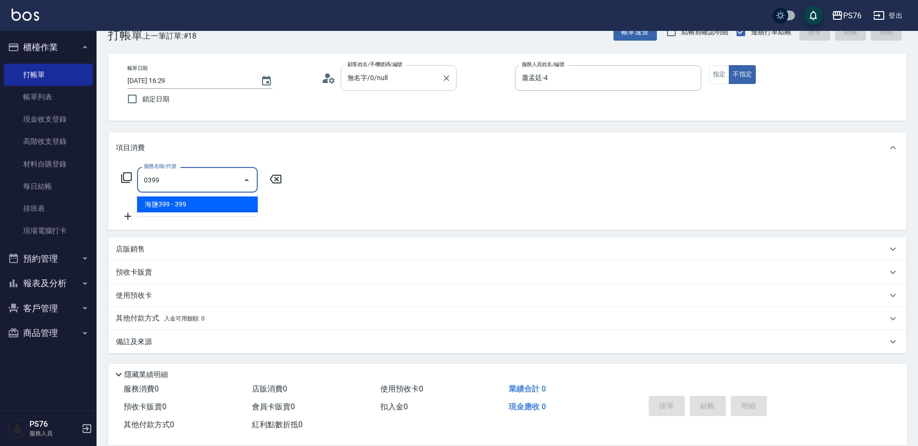
type input "海鹽399(0399)"
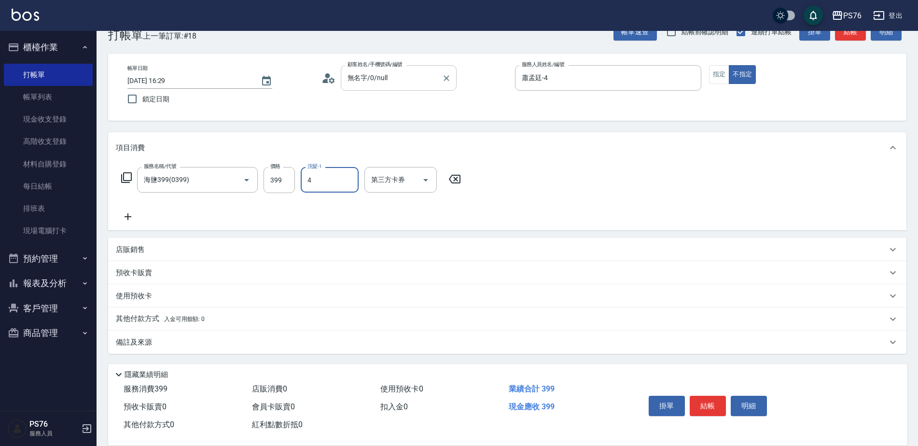
type input "蕭孟廷-4"
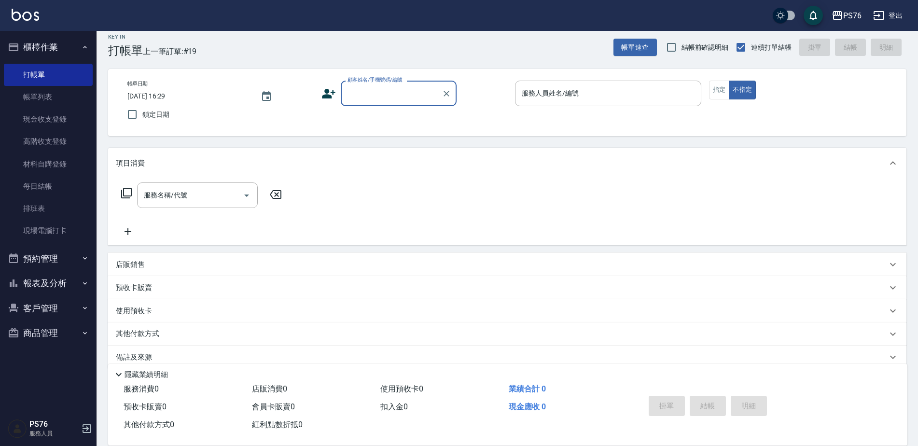
scroll to position [0, 0]
